Goal: Task Accomplishment & Management: Manage account settings

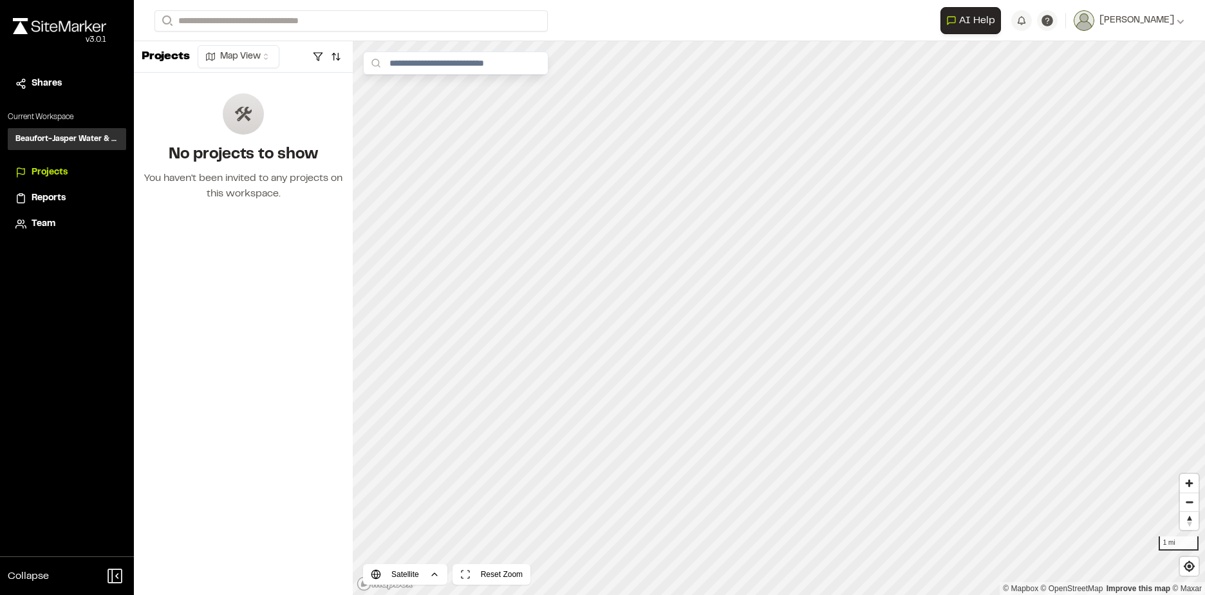
click at [53, 171] on span "Projects" at bounding box center [50, 172] width 36 height 14
click at [1180, 26] on div "[PERSON_NAME]" at bounding box center [1140, 21] width 90 height 14
click at [909, 37] on div "**********" at bounding box center [670, 20] width 1030 height 41
click at [314, 57] on button "button" at bounding box center [318, 56] width 18 height 21
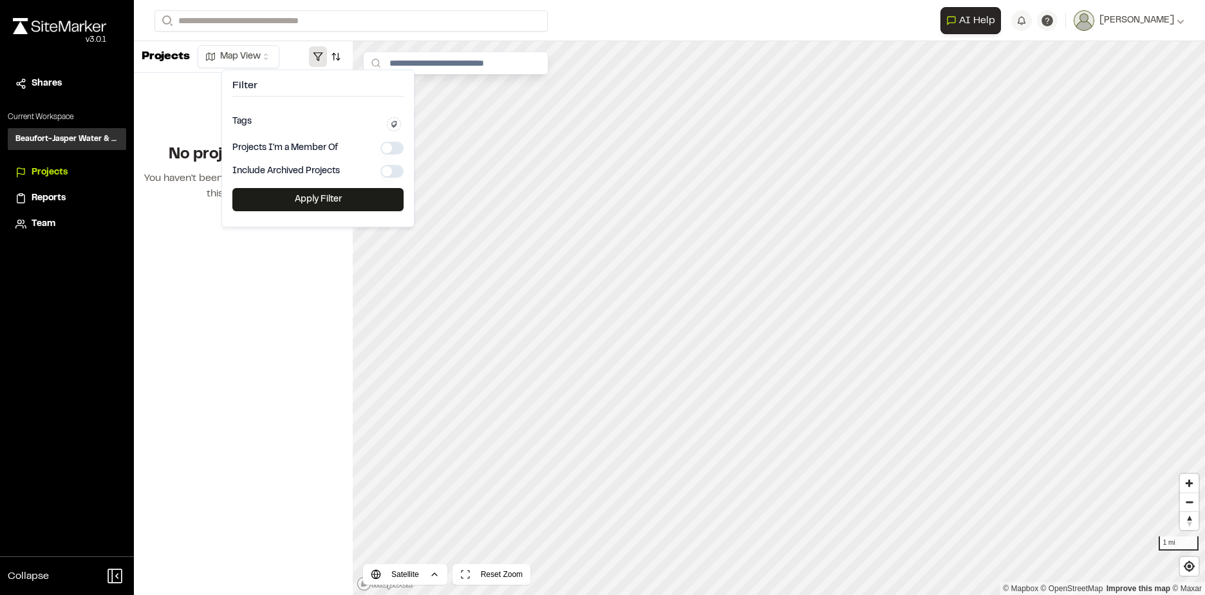
click at [292, 308] on div "Projects Map View No projects to show You haven't been invited to any projects …" at bounding box center [243, 318] width 219 height 554
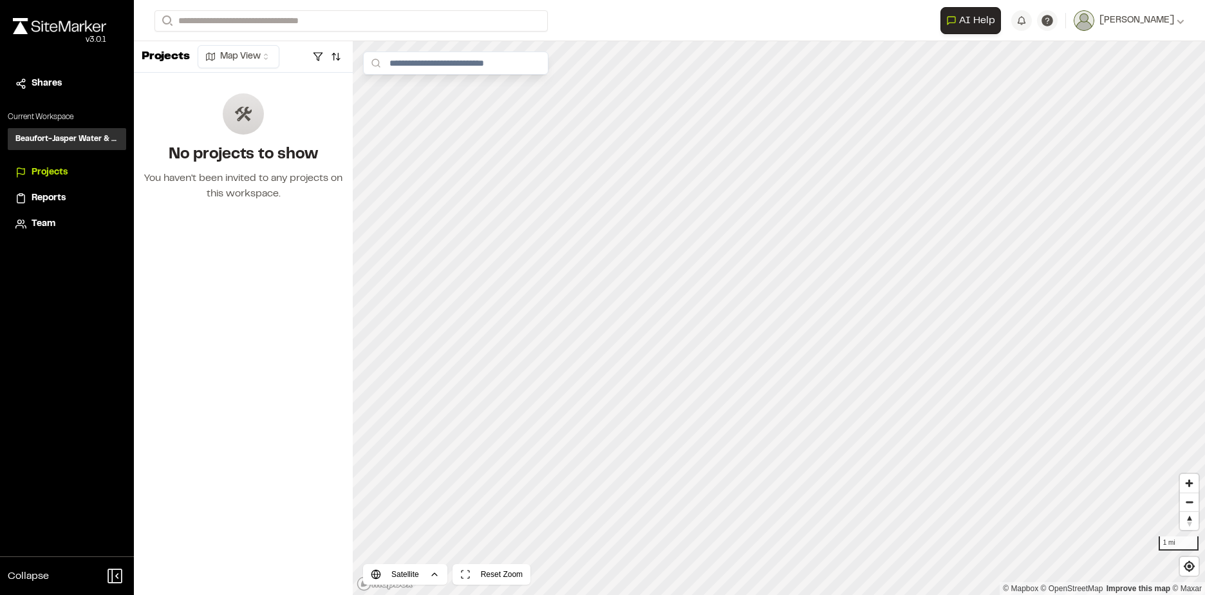
click at [42, 225] on span "Team" at bounding box center [44, 224] width 24 height 14
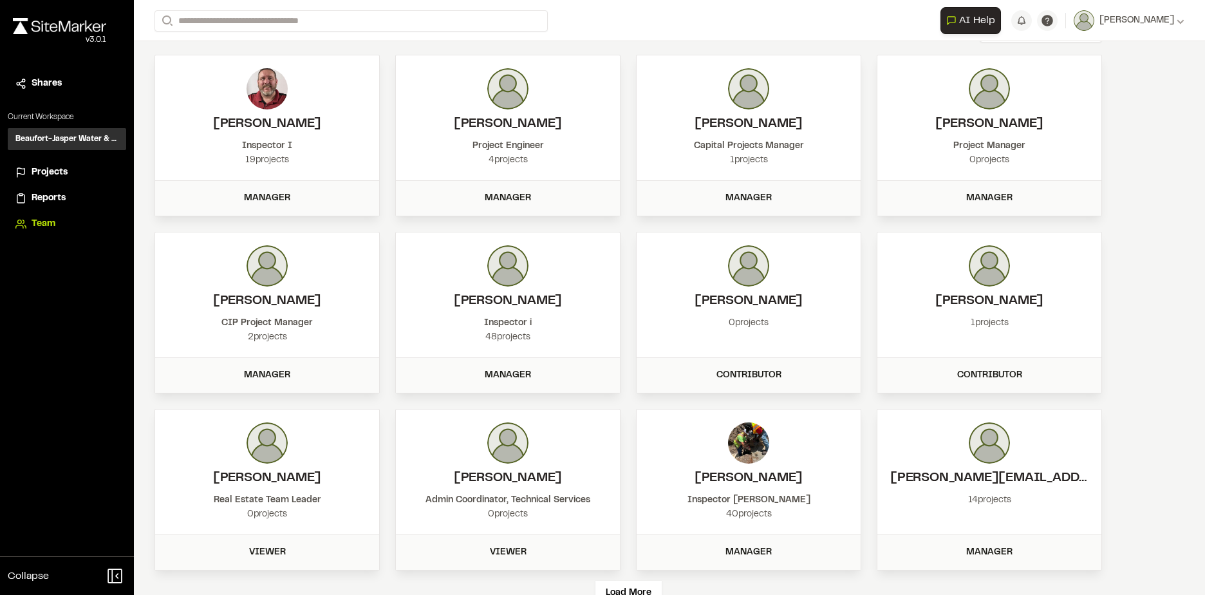
scroll to position [82, 0]
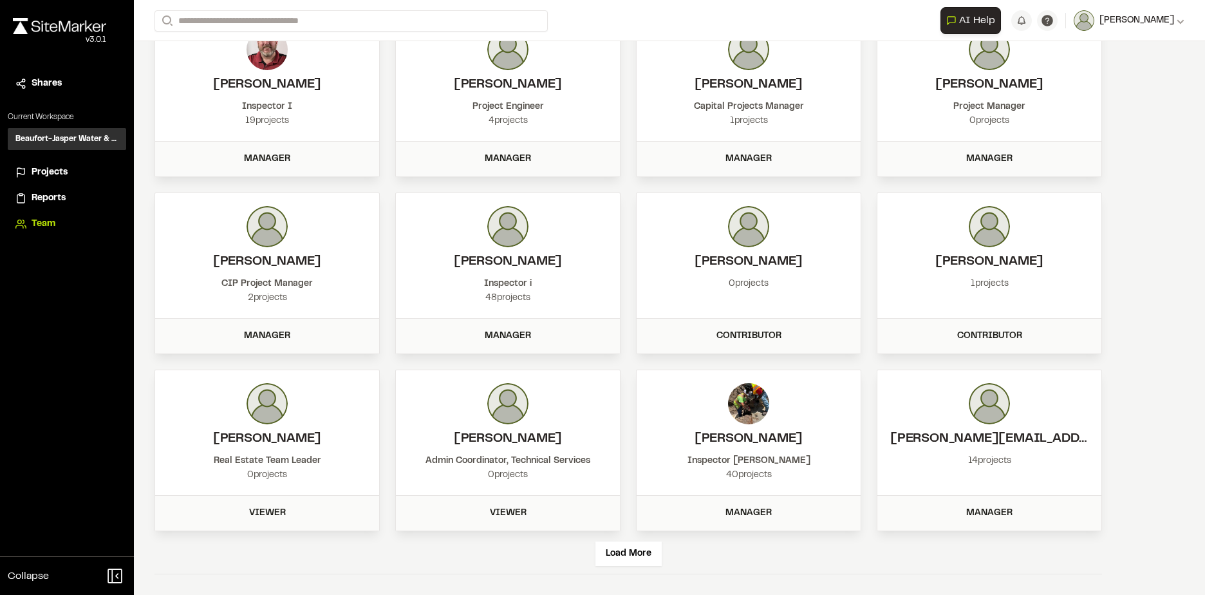
click at [1177, 19] on icon at bounding box center [1181, 21] width 8 height 8
click at [1103, 96] on link "Settings" at bounding box center [1128, 91] width 112 height 19
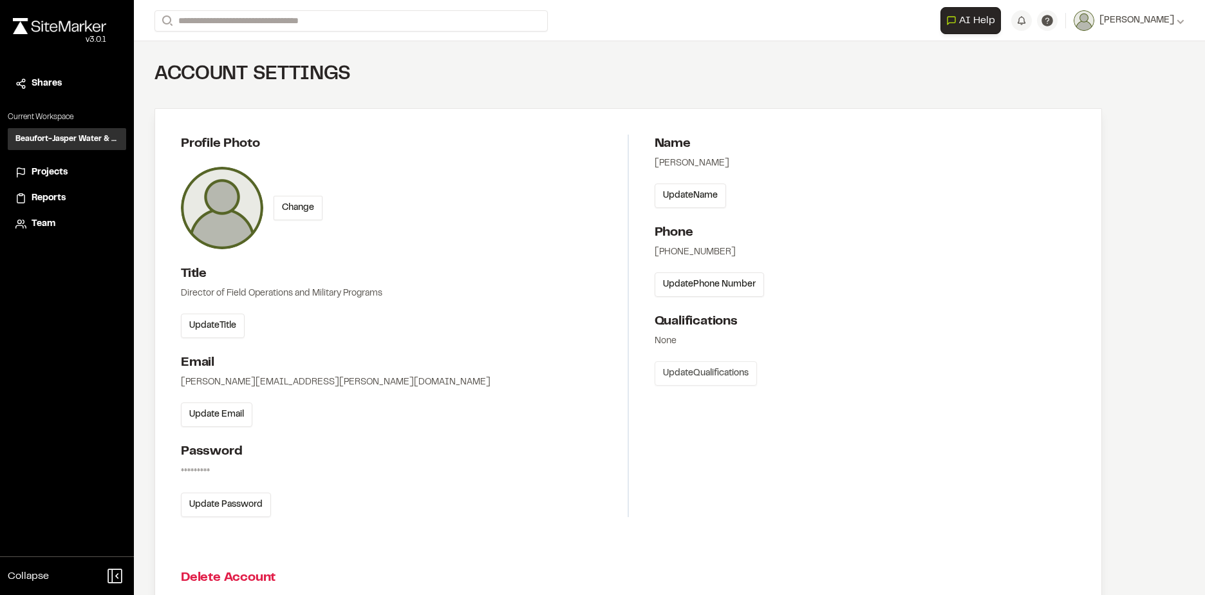
click at [715, 376] on button "Update Qualifications" at bounding box center [706, 373] width 102 height 24
click at [790, 387] on button "Cancel" at bounding box center [776, 385] width 45 height 24
